Goal: Check status: Check status

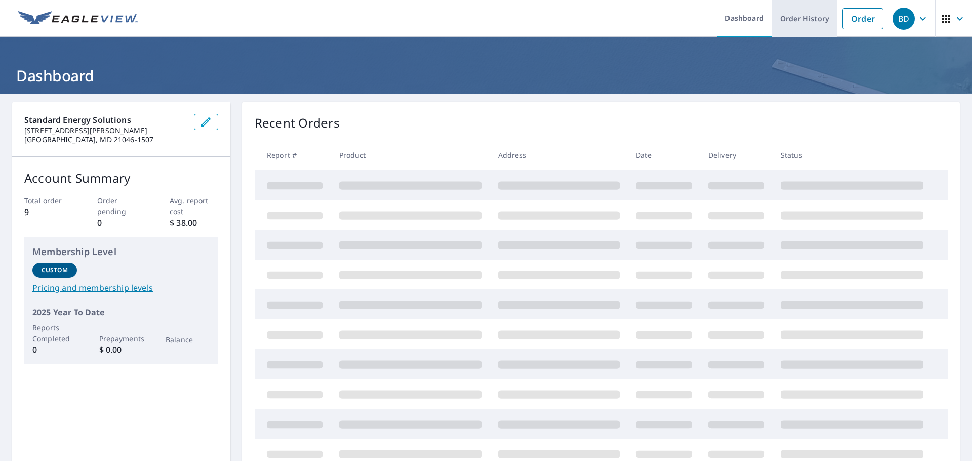
click at [804, 23] on link "Order History" at bounding box center [804, 18] width 65 height 37
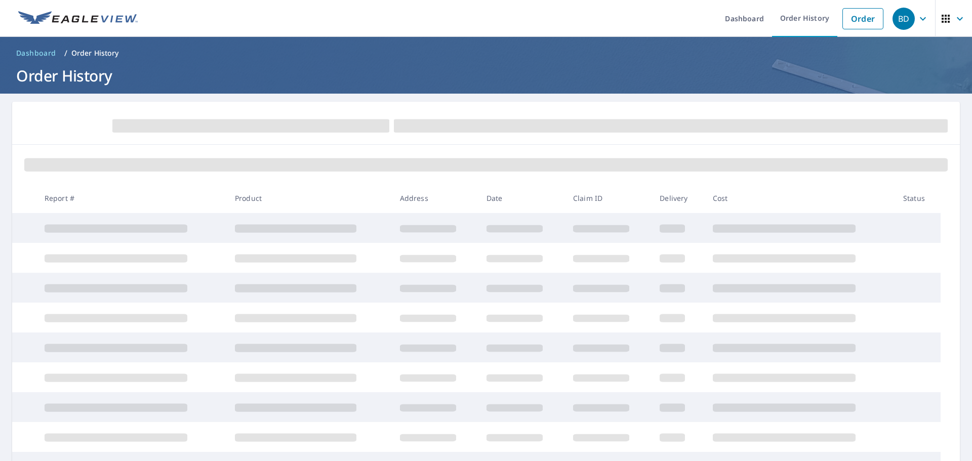
click at [332, 155] on div at bounding box center [485, 164] width 947 height 38
click at [797, 18] on link "Order History" at bounding box center [804, 18] width 65 height 37
click at [582, 9] on ul "Dashboard Order History Order" at bounding box center [516, 18] width 744 height 37
drag, startPoint x: 151, startPoint y: 120, endPoint x: 178, endPoint y: 131, distance: 29.0
click at [153, 122] on span at bounding box center [250, 125] width 277 height 13
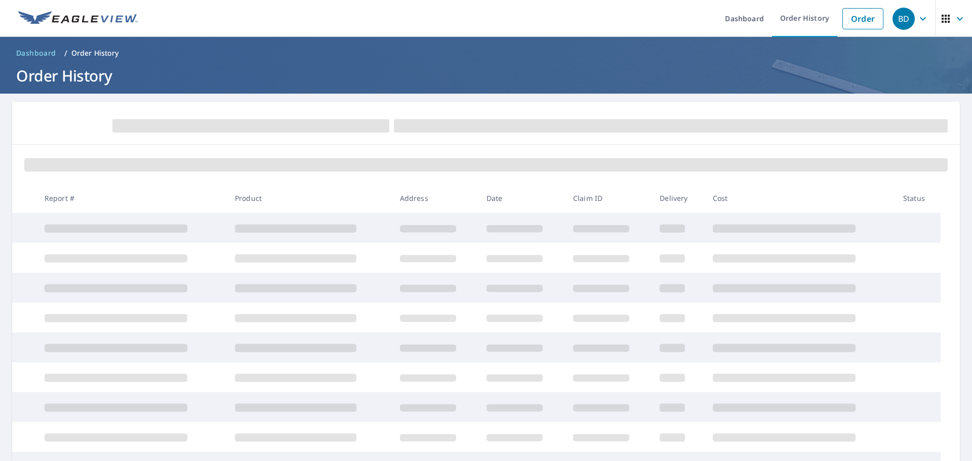
click at [100, 50] on p "Order History" at bounding box center [95, 53] width 48 height 10
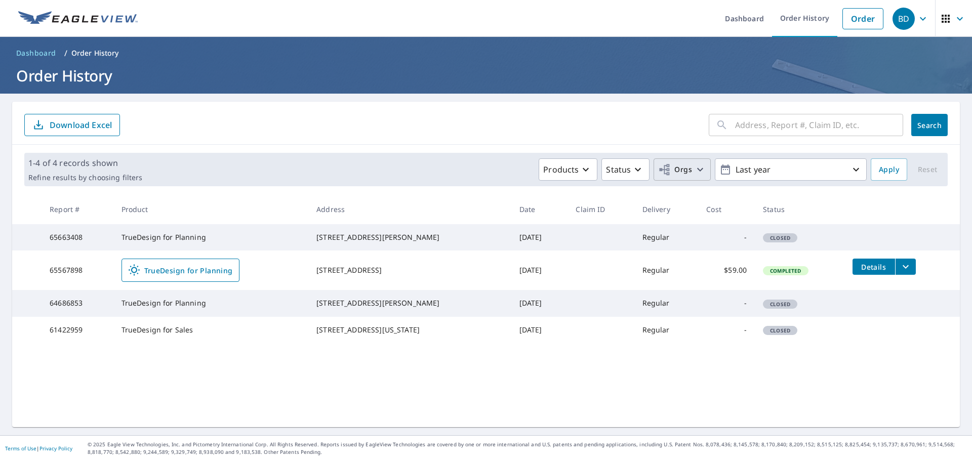
click at [694, 169] on icon "button" at bounding box center [700, 169] width 12 height 12
click at [479, 227] on input "Standard Energy Solutions" at bounding box center [477, 228] width 12 height 12
checkbox input "true"
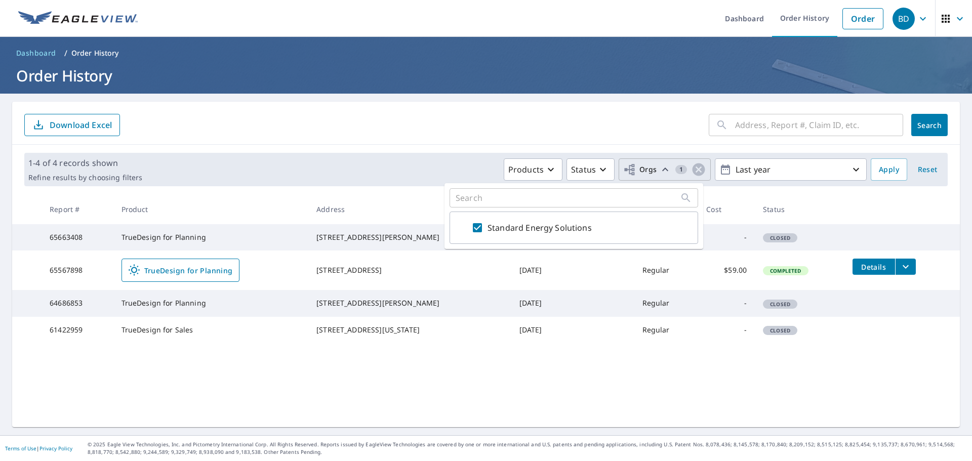
click at [755, 125] on input "text" at bounding box center [819, 125] width 168 height 28
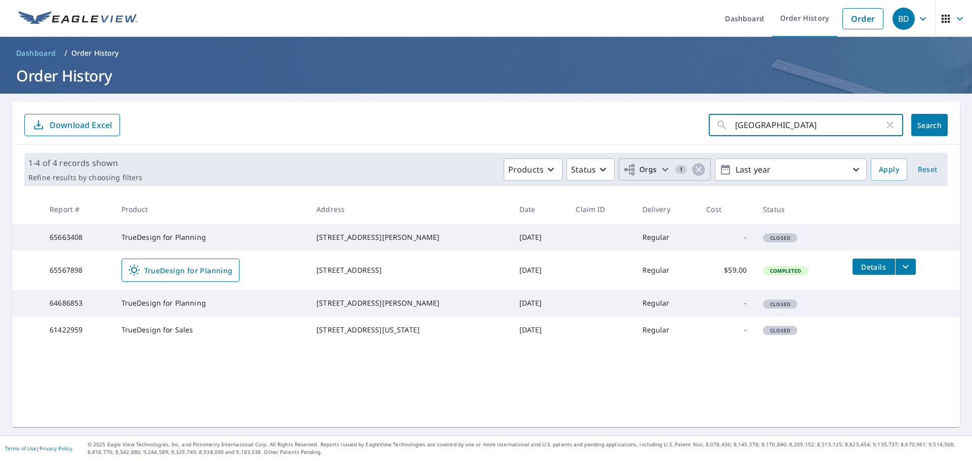
type input "[STREET_ADDRESS]"
click button "Search" at bounding box center [929, 125] width 36 height 22
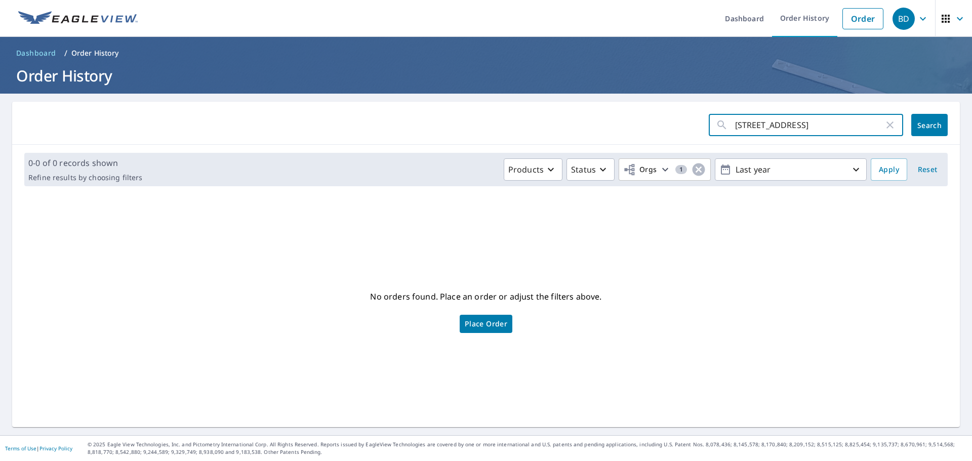
click at [810, 123] on input "[STREET_ADDRESS]" at bounding box center [809, 125] width 149 height 28
type input "2520 avalon pl [GEOGRAPHIC_DATA]"
click at [919, 126] on span "Search" at bounding box center [929, 125] width 20 height 10
drag, startPoint x: 664, startPoint y: 209, endPoint x: 670, endPoint y: 209, distance: 5.6
click at [664, 209] on div "No orders found. Place an order or adjust the filters above. Place Order" at bounding box center [485, 310] width 931 height 217
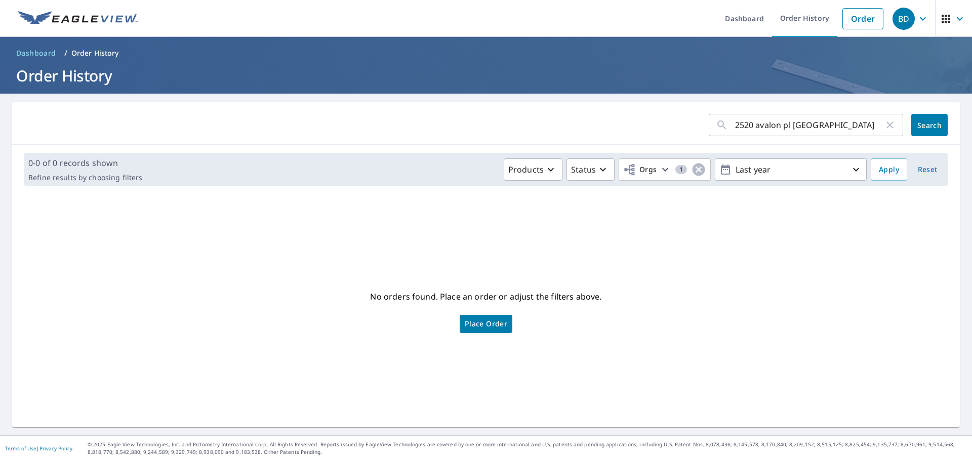
click at [839, 126] on input "2520 avalon pl [GEOGRAPHIC_DATA]" at bounding box center [809, 125] width 149 height 28
type input "2"
click at [716, 126] on icon at bounding box center [722, 125] width 12 height 12
click at [533, 133] on form "​ Search" at bounding box center [485, 125] width 923 height 22
click at [659, 170] on icon "button" at bounding box center [665, 169] width 12 height 12
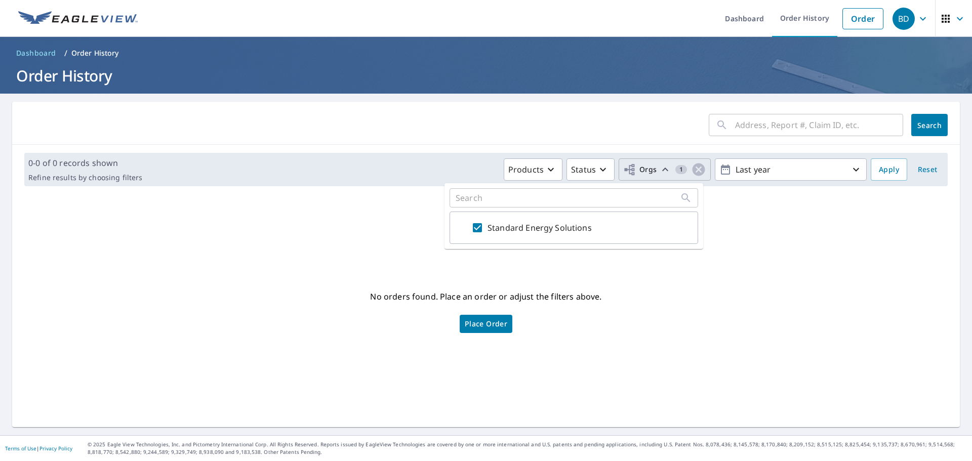
click at [644, 285] on div "No orders found. Place an order or adjust the filters above. Place Order" at bounding box center [485, 310] width 931 height 217
click at [659, 168] on icon "button" at bounding box center [665, 169] width 12 height 12
click at [762, 231] on div "No orders found. Place an order or adjust the filters above. Place Order" at bounding box center [485, 310] width 931 height 217
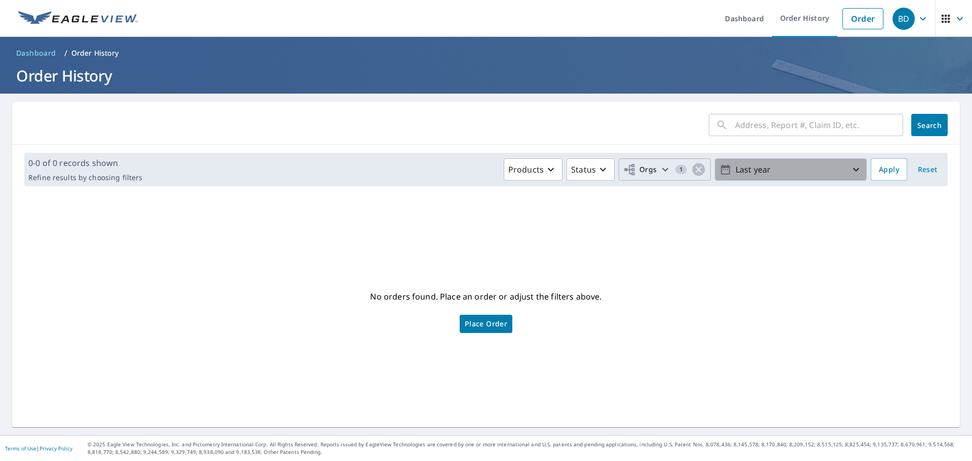
click at [853, 169] on icon "button" at bounding box center [856, 170] width 6 height 4
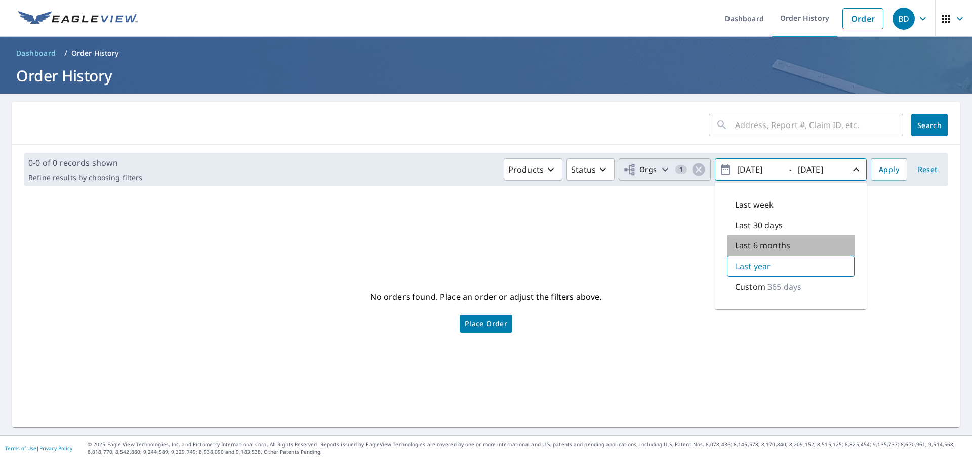
click at [773, 245] on p "Last 6 months" at bounding box center [762, 245] width 55 height 12
type input "[DATE]"
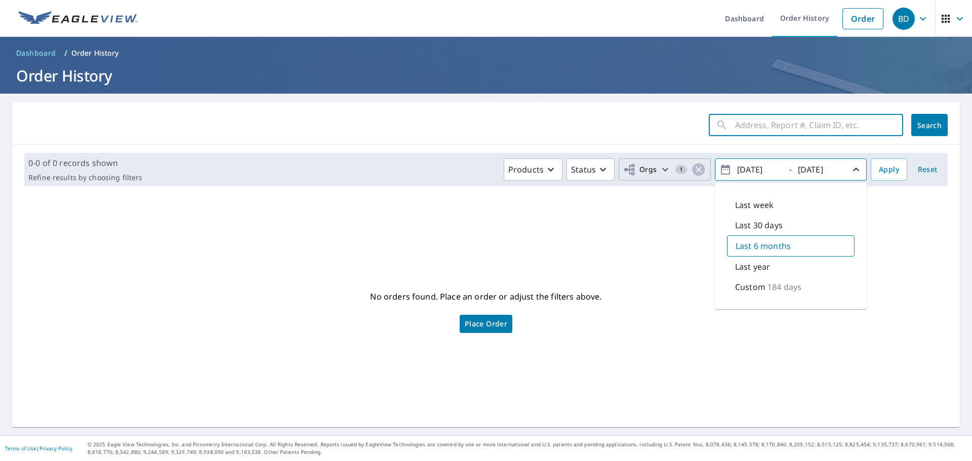
click at [768, 127] on input "text" at bounding box center [819, 125] width 168 height 28
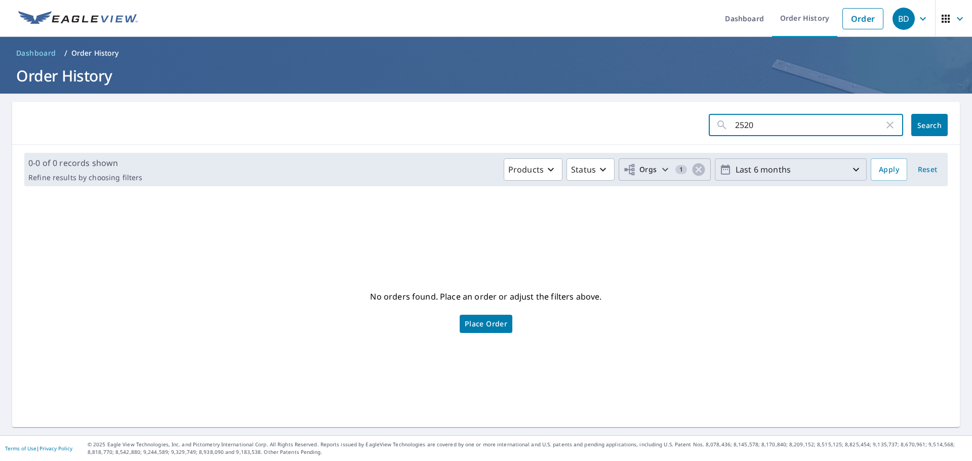
type input "[STREET_ADDRESS]"
click at [924, 120] on span "Search" at bounding box center [929, 125] width 20 height 10
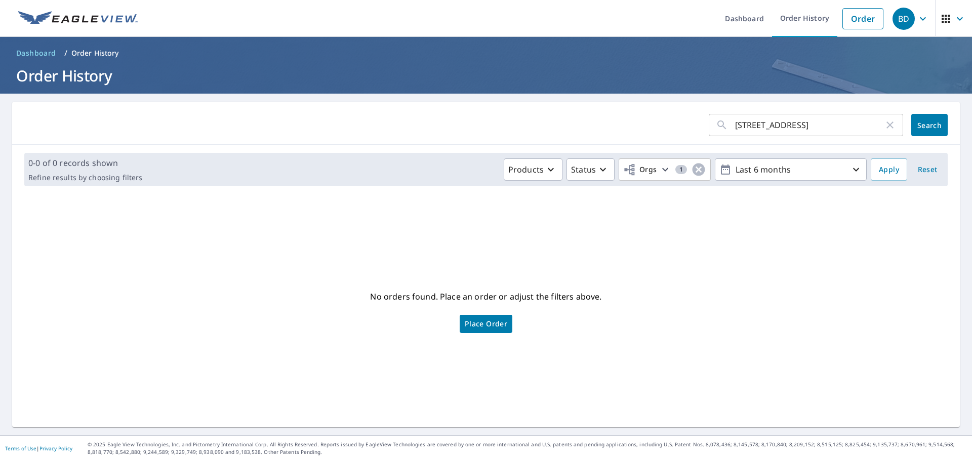
click at [803, 118] on input "[STREET_ADDRESS]" at bounding box center [809, 125] width 149 height 28
type input "2520 avalon"
click at [937, 126] on button "Search" at bounding box center [929, 125] width 36 height 22
click at [600, 169] on icon "button" at bounding box center [603, 170] width 6 height 4
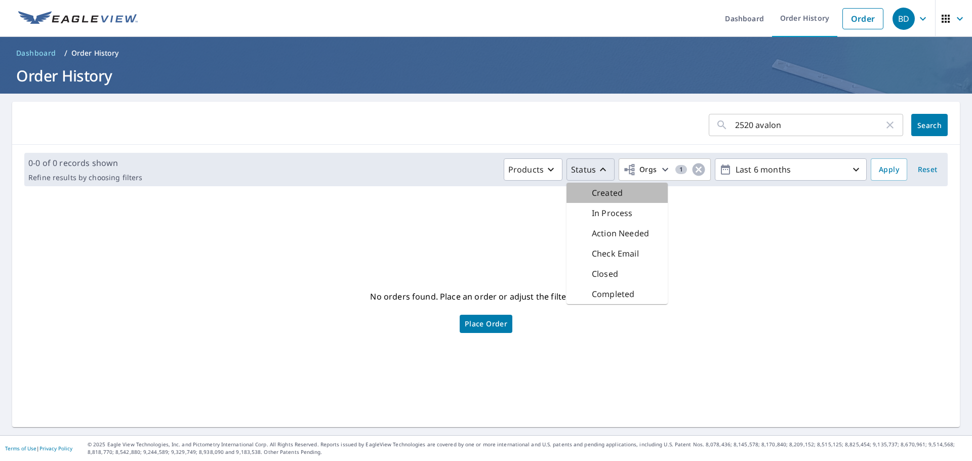
click at [604, 195] on p "Created" at bounding box center [607, 193] width 31 height 12
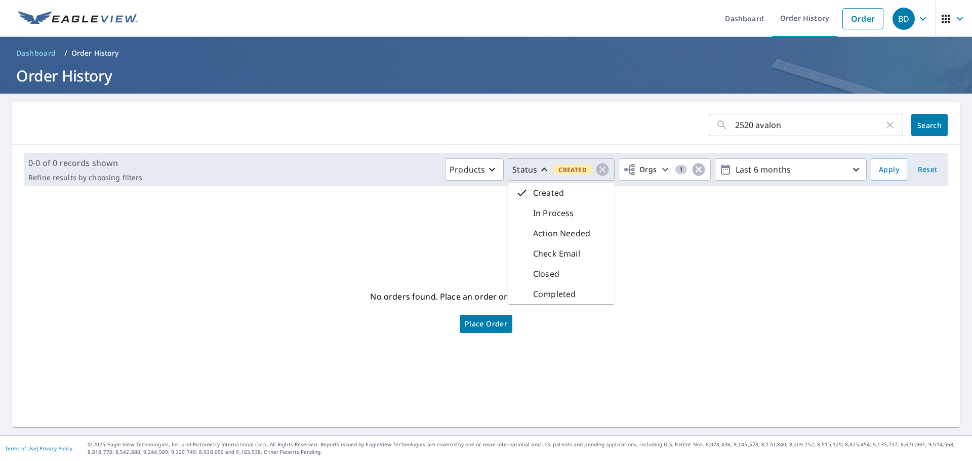
click at [706, 244] on div "No orders found. Place an order or adjust the filters above. Place Order" at bounding box center [485, 310] width 931 height 217
click at [927, 125] on span "Search" at bounding box center [929, 125] width 20 height 10
click at [922, 170] on span "Reset" at bounding box center [927, 169] width 24 height 13
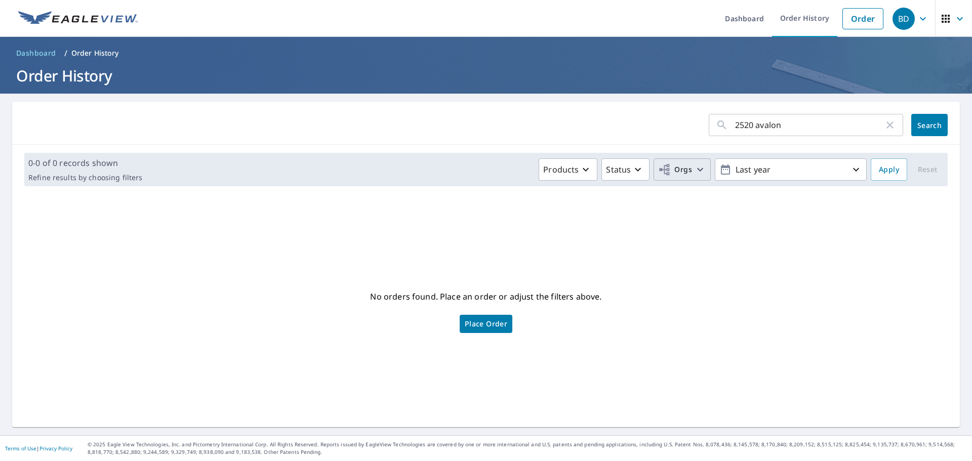
click at [697, 170] on icon "button" at bounding box center [700, 170] width 6 height 4
click at [478, 229] on input "Standard Energy Solutions" at bounding box center [477, 228] width 12 height 12
checkbox input "true"
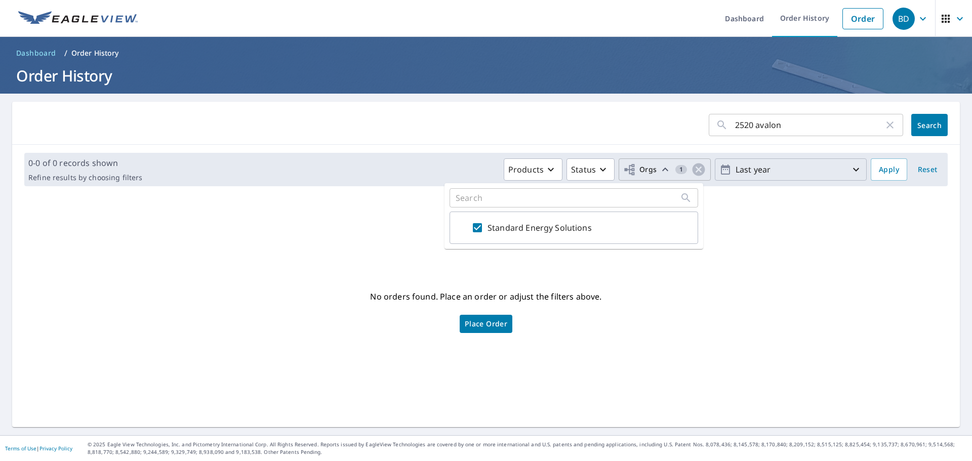
click at [850, 167] on icon "button" at bounding box center [856, 169] width 12 height 12
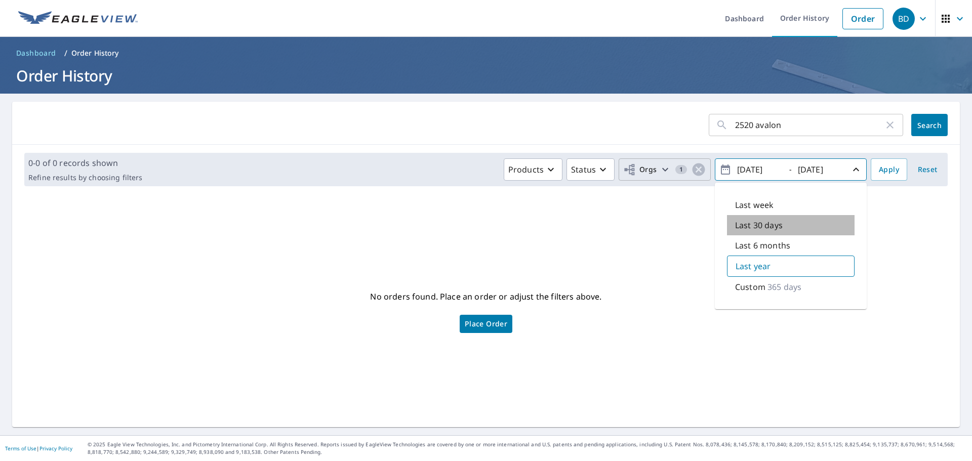
click at [758, 227] on p "Last 30 days" at bounding box center [759, 225] width 48 height 12
type input "[DATE]"
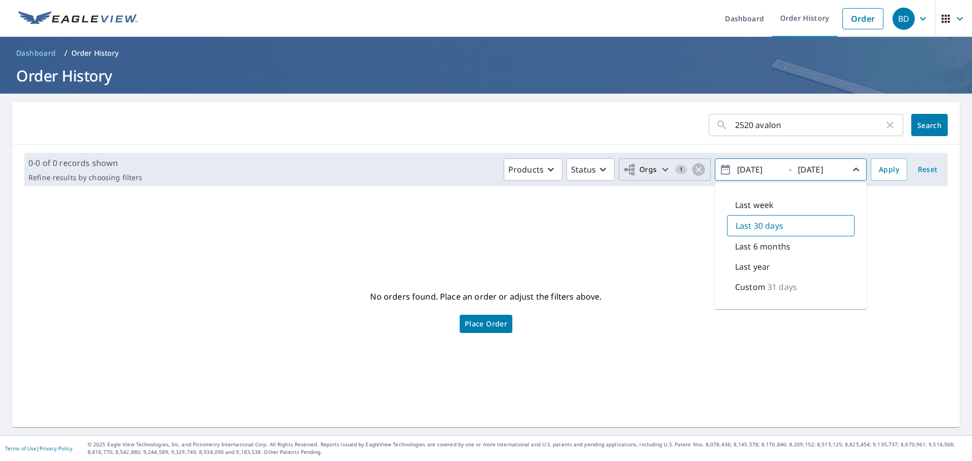
click at [923, 126] on span "Search" at bounding box center [929, 125] width 20 height 10
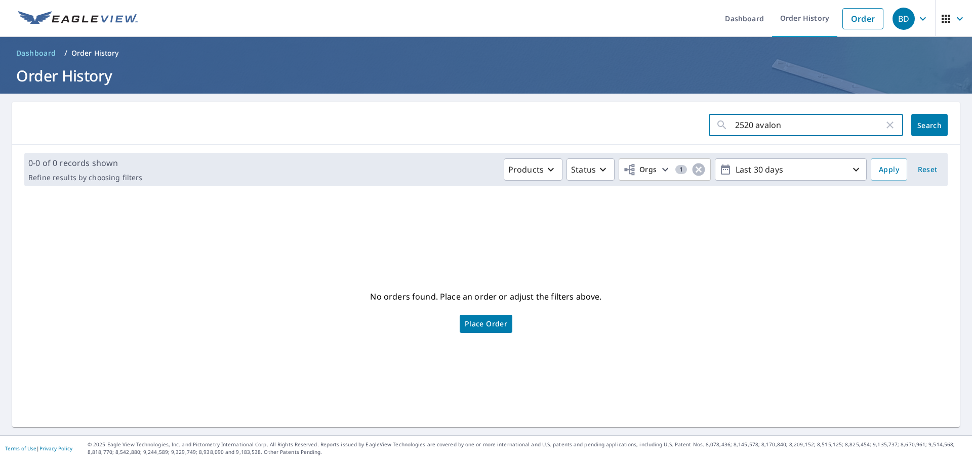
click at [799, 130] on input "2520 avalon" at bounding box center [809, 125] width 149 height 28
type input "2520 avalon pl"
click at [920, 126] on span "Search" at bounding box center [929, 125] width 20 height 10
click at [808, 124] on input "2520 avalon pl" at bounding box center [809, 125] width 149 height 28
type input "2"
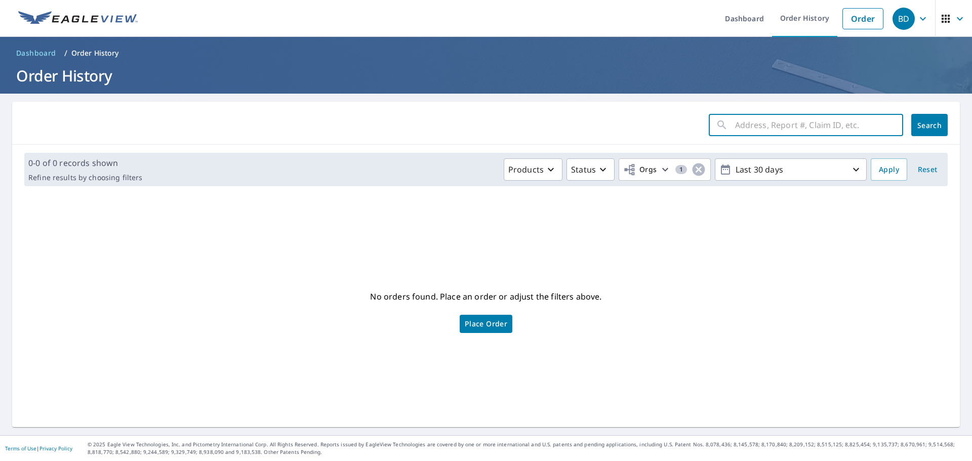
click at [762, 123] on input "text" at bounding box center [819, 125] width 168 height 28
paste input "66996454"
type input "66996454"
click at [924, 123] on span "Search" at bounding box center [929, 125] width 20 height 10
